Goal: Task Accomplishment & Management: Manage account settings

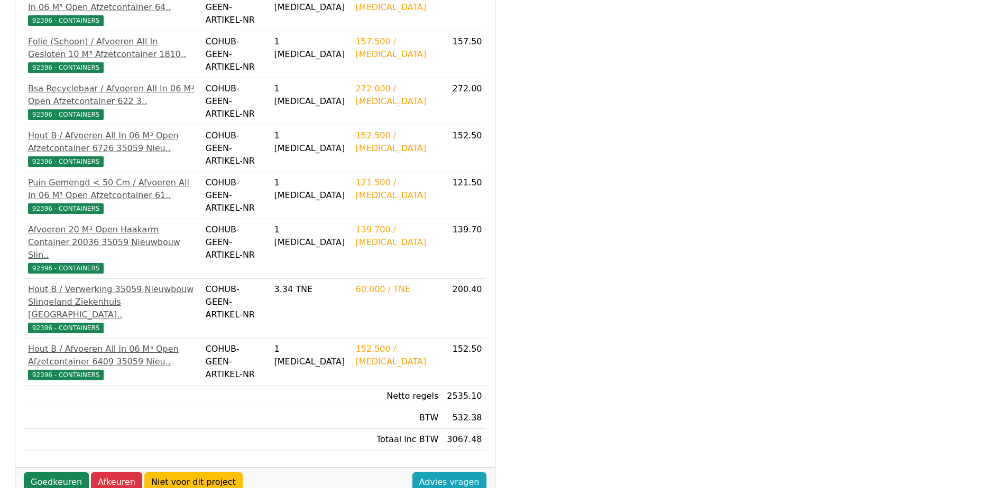
scroll to position [572, 0]
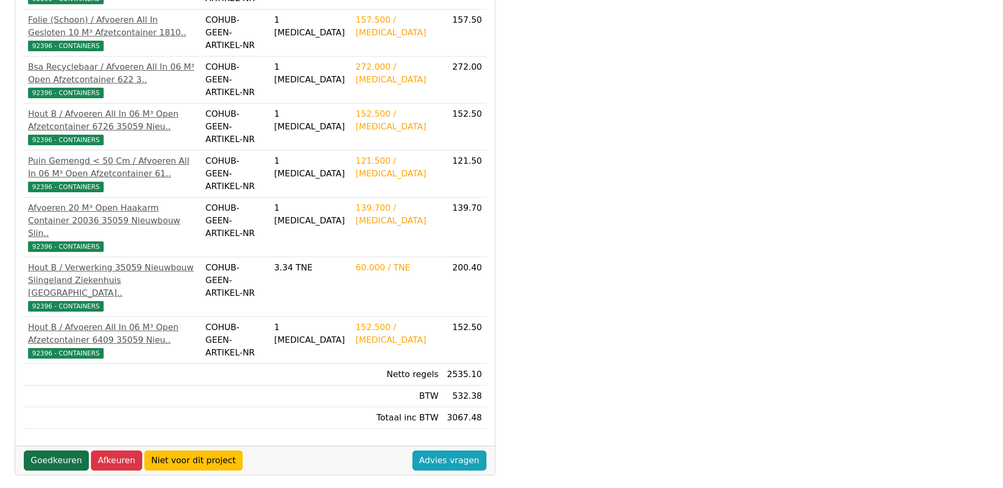
click at [53, 451] on link "Goedkeuren" at bounding box center [56, 461] width 65 height 20
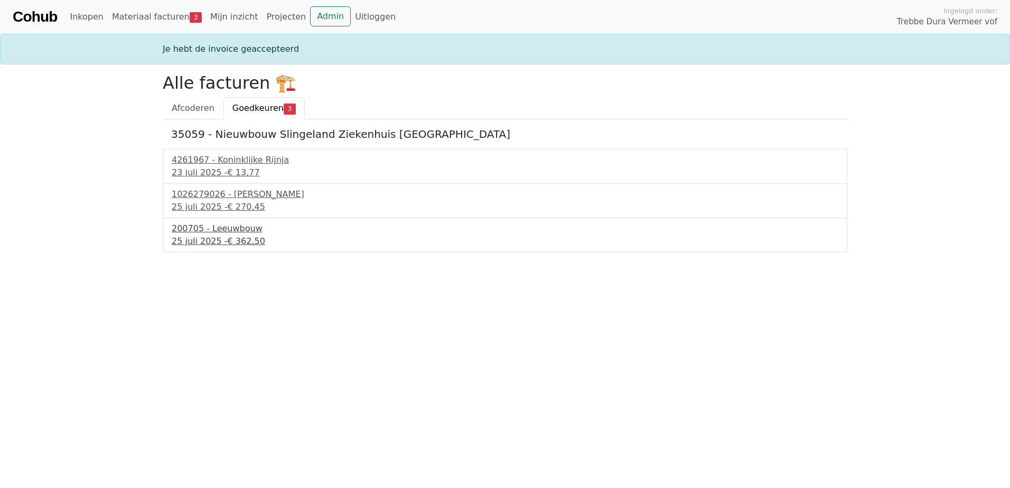
click at [198, 240] on div "25 juli 2025 - € 362,50" at bounding box center [505, 241] width 667 height 13
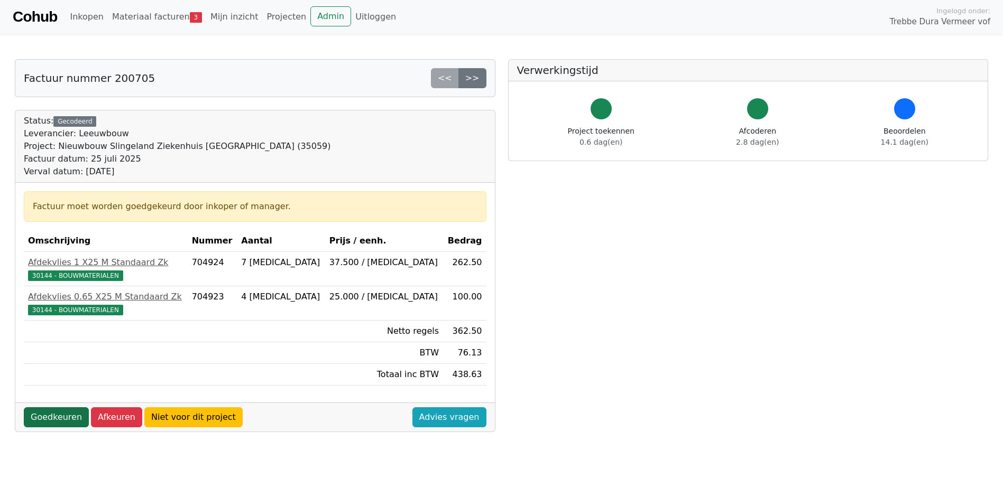
click at [60, 420] on link "Goedkeuren" at bounding box center [56, 417] width 65 height 20
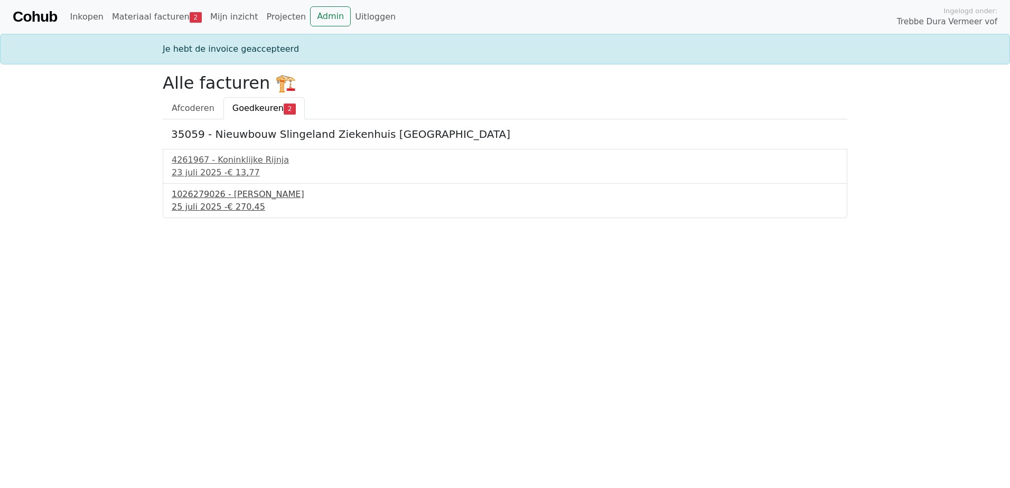
click at [219, 201] on div "25 juli 2025 - € 270,45" at bounding box center [505, 207] width 667 height 13
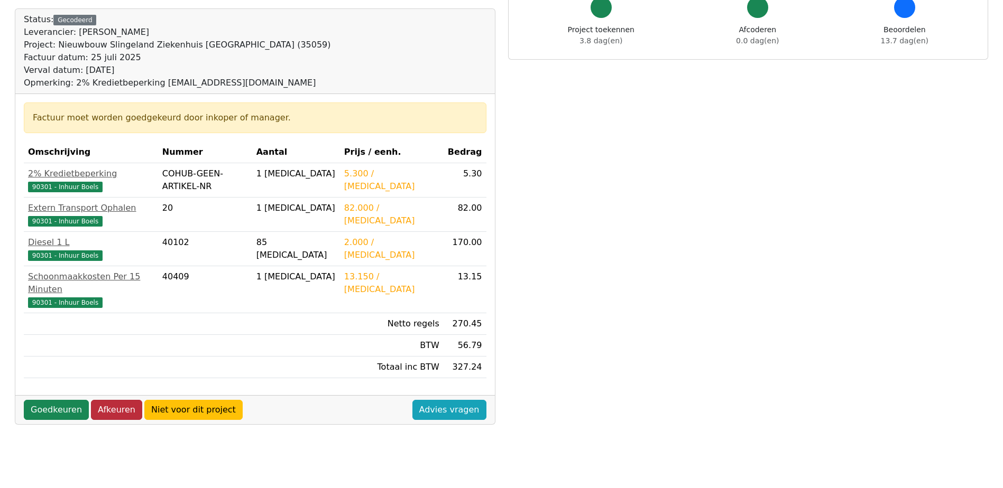
scroll to position [106, 0]
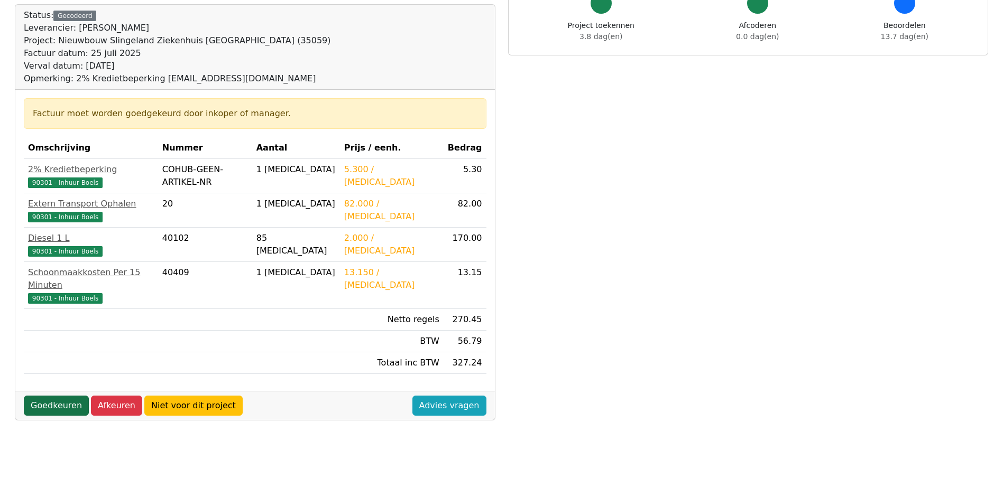
click at [68, 397] on link "Goedkeuren" at bounding box center [56, 406] width 65 height 20
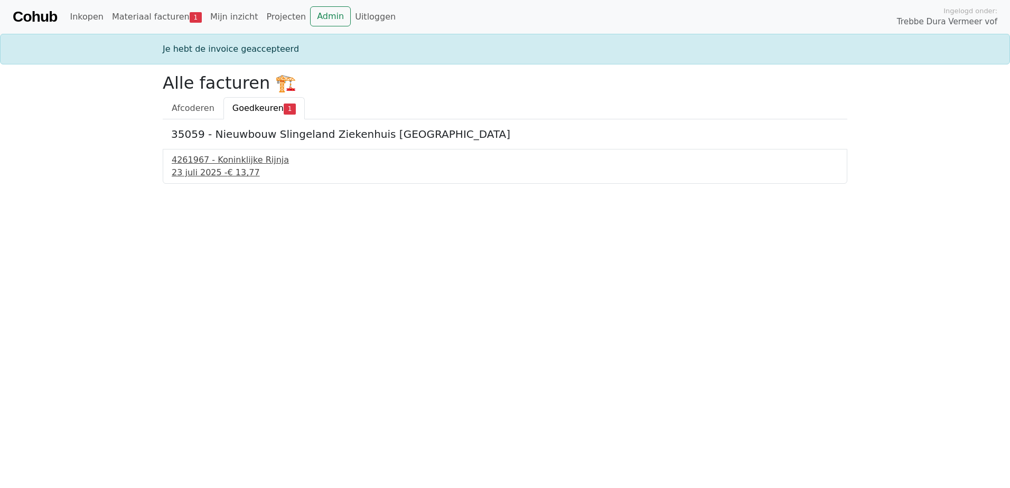
click at [246, 160] on div "4261967 - Koninklijke Rijnja" at bounding box center [505, 160] width 667 height 13
